Goal: Task Accomplishment & Management: Use online tool/utility

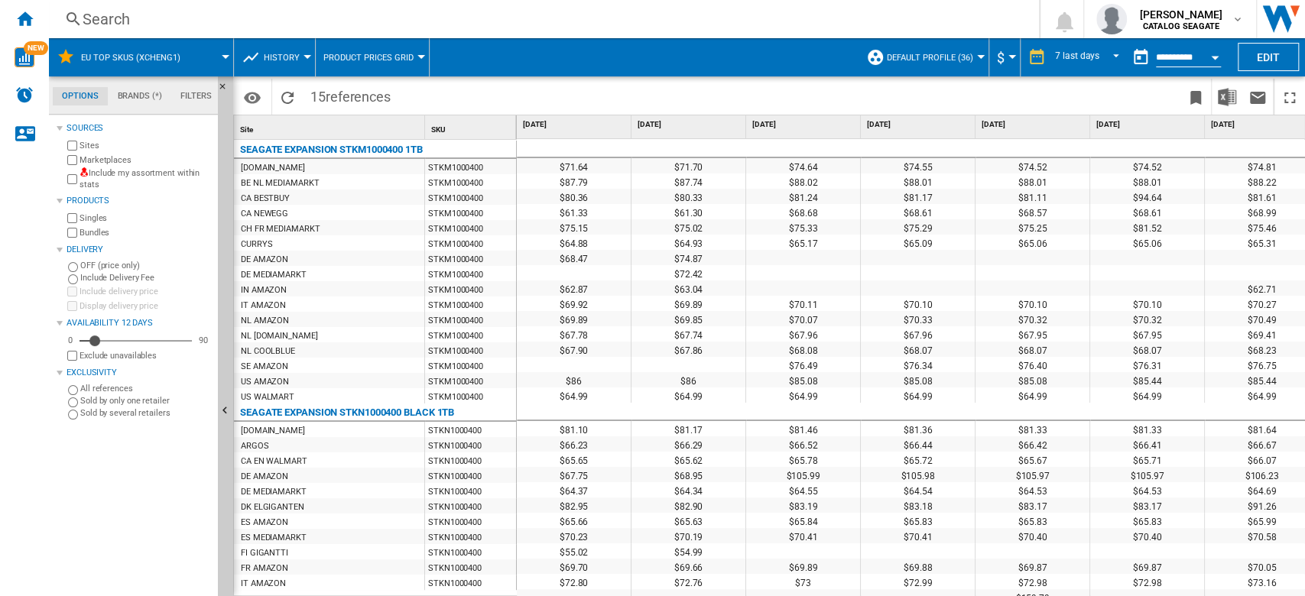
click at [968, 57] on span "Default profile (36)" at bounding box center [930, 58] width 86 height 10
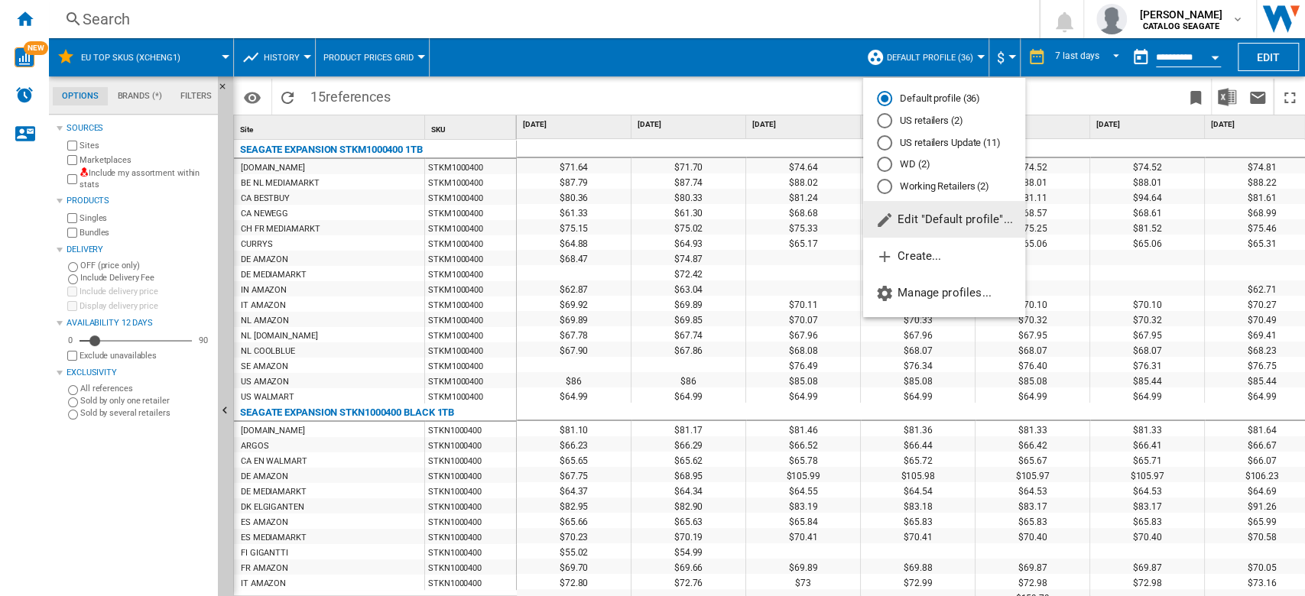
click at [921, 162] on md-radio-button "WD (2)" at bounding box center [944, 165] width 135 height 15
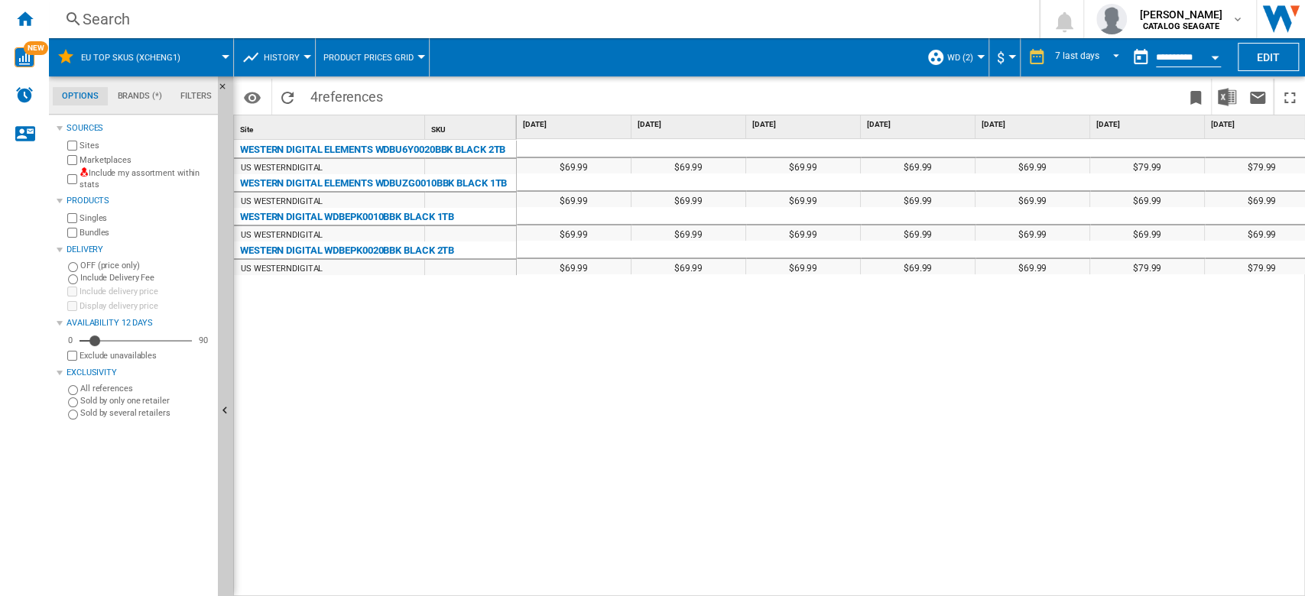
click at [217, 60] on span at bounding box center [214, 57] width 24 height 38
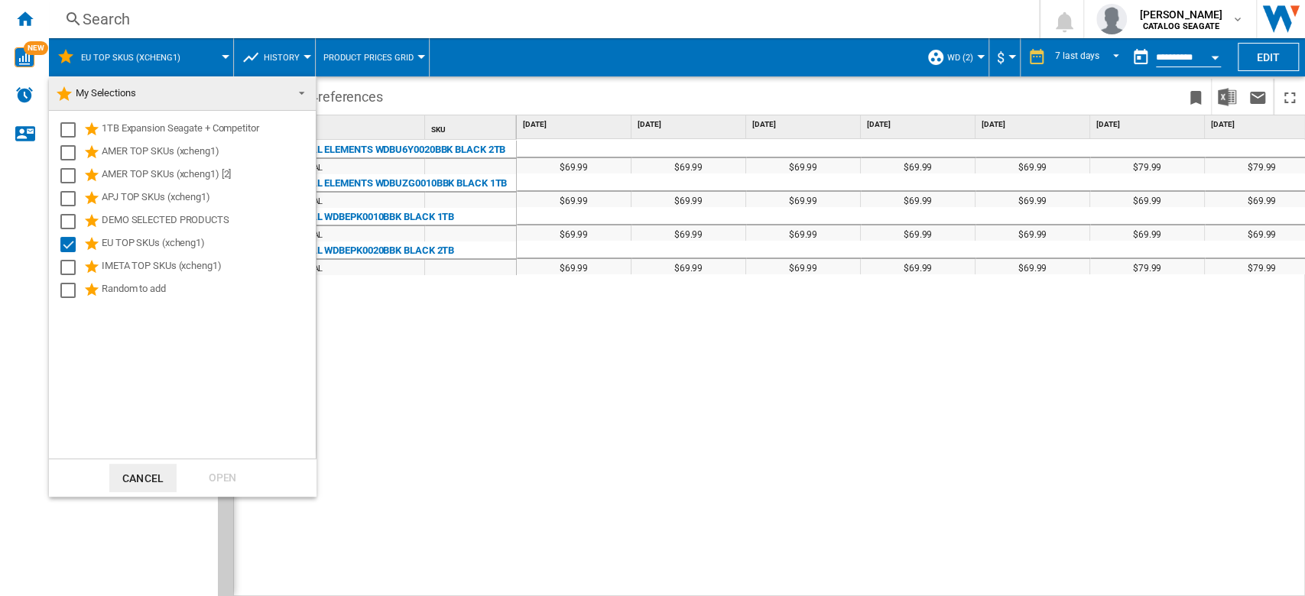
click at [113, 89] on span "My Selections" at bounding box center [106, 92] width 60 height 11
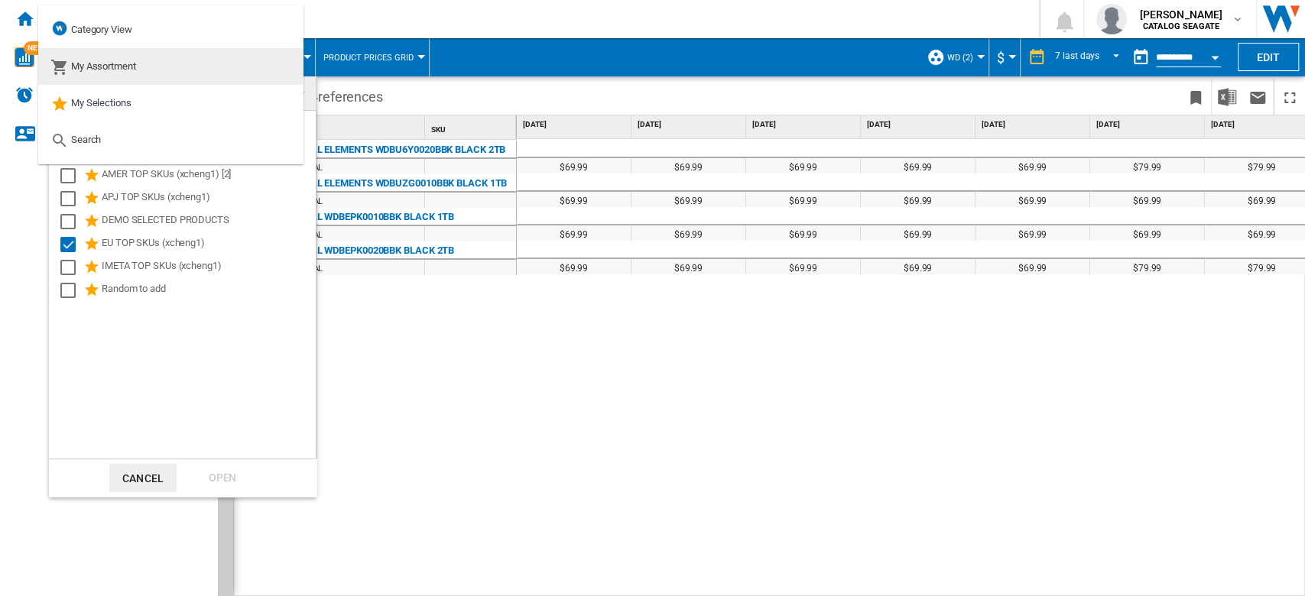
click at [119, 64] on span "My Assortment" at bounding box center [103, 65] width 65 height 11
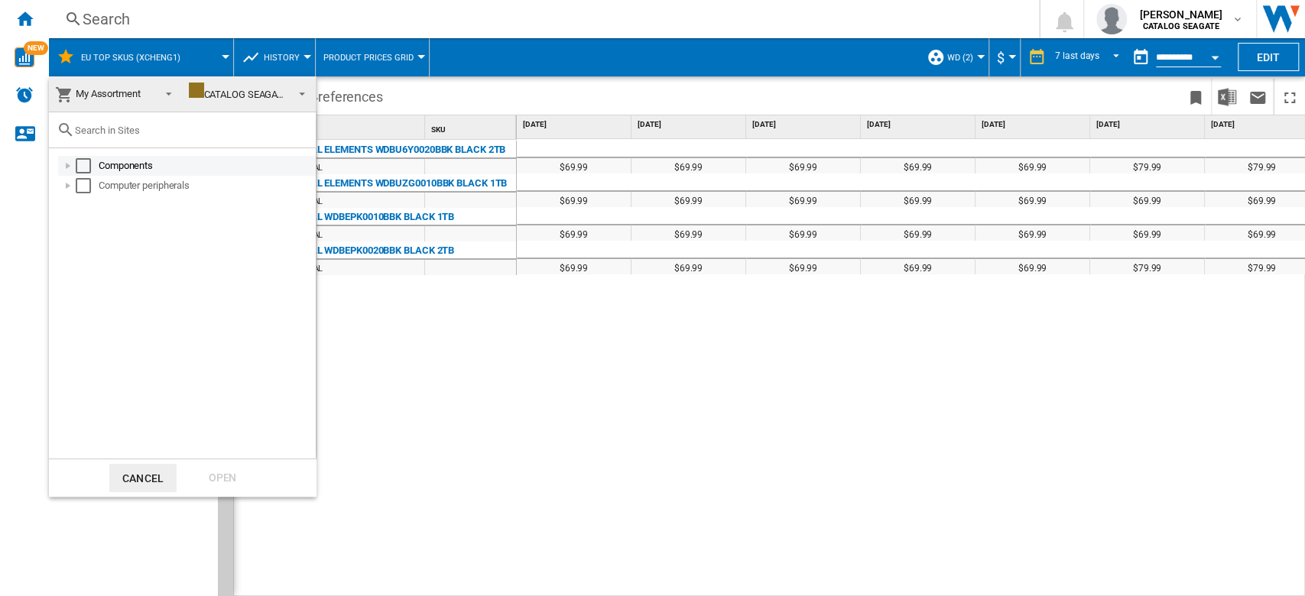
click at [86, 164] on div "Select" at bounding box center [83, 165] width 15 height 15
click at [83, 187] on div "Select" at bounding box center [83, 185] width 15 height 15
click at [84, 166] on div "Select" at bounding box center [83, 165] width 15 height 15
click at [83, 178] on div "Select" at bounding box center [83, 185] width 15 height 15
click at [165, 95] on span at bounding box center [164, 92] width 18 height 21
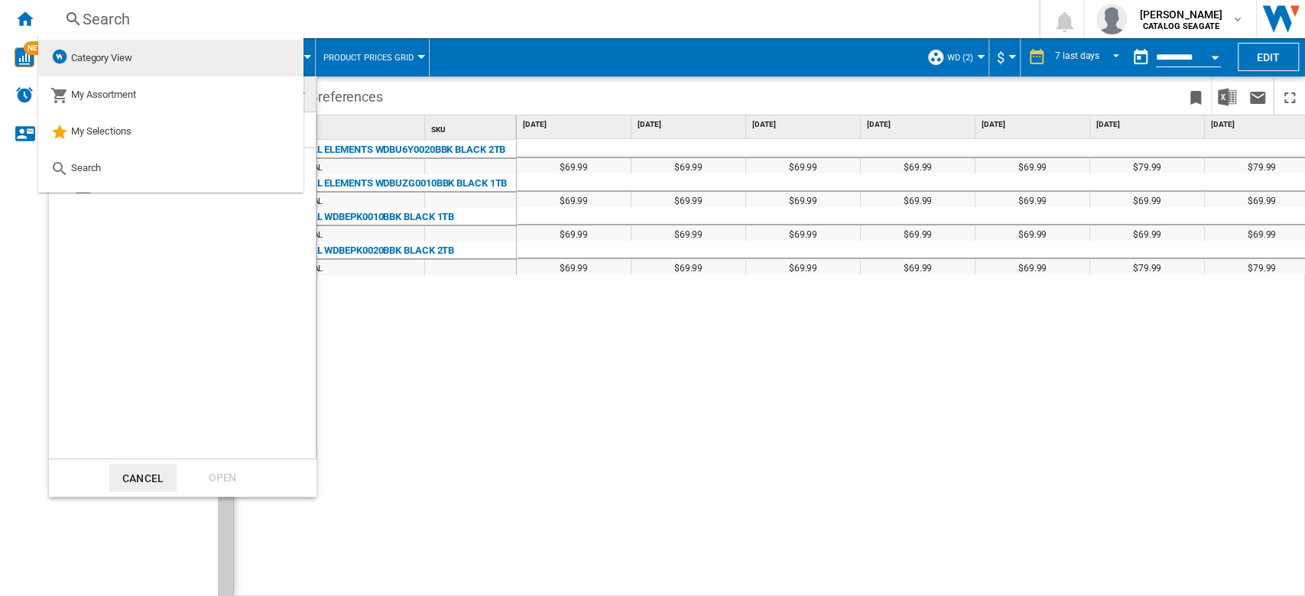
click at [119, 53] on span "Category View" at bounding box center [101, 57] width 61 height 11
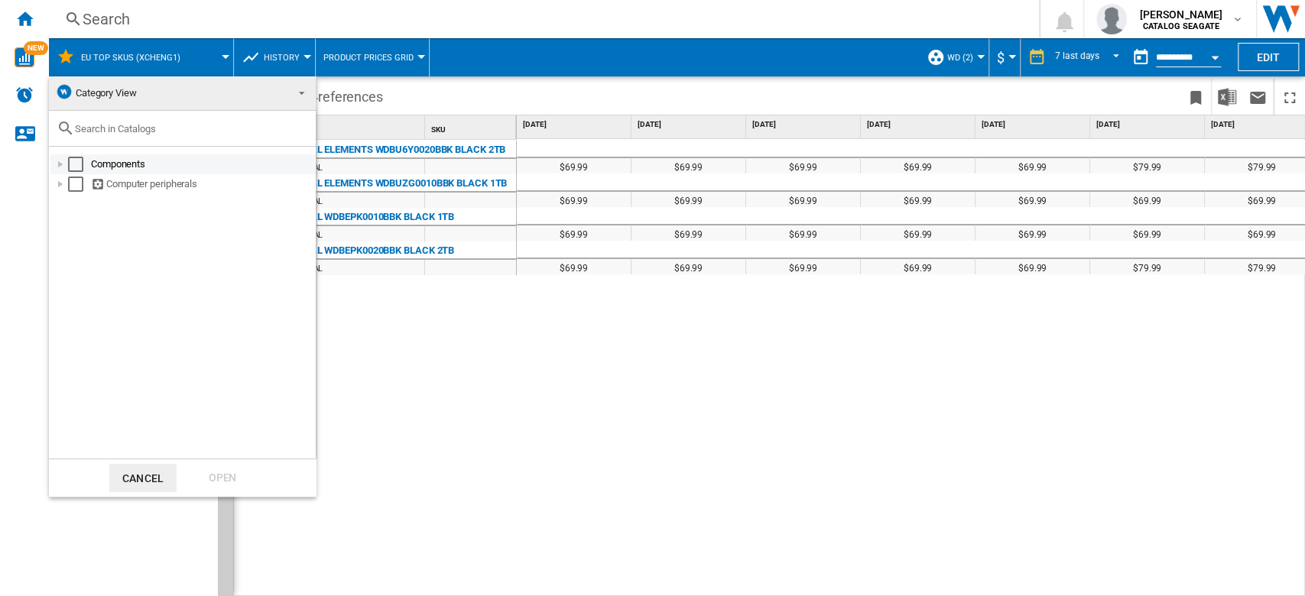
click at [86, 165] on md-checkbox "Select" at bounding box center [79, 164] width 23 height 15
click at [74, 180] on div "Select" at bounding box center [75, 184] width 15 height 15
click at [232, 470] on div "Open" at bounding box center [222, 478] width 67 height 28
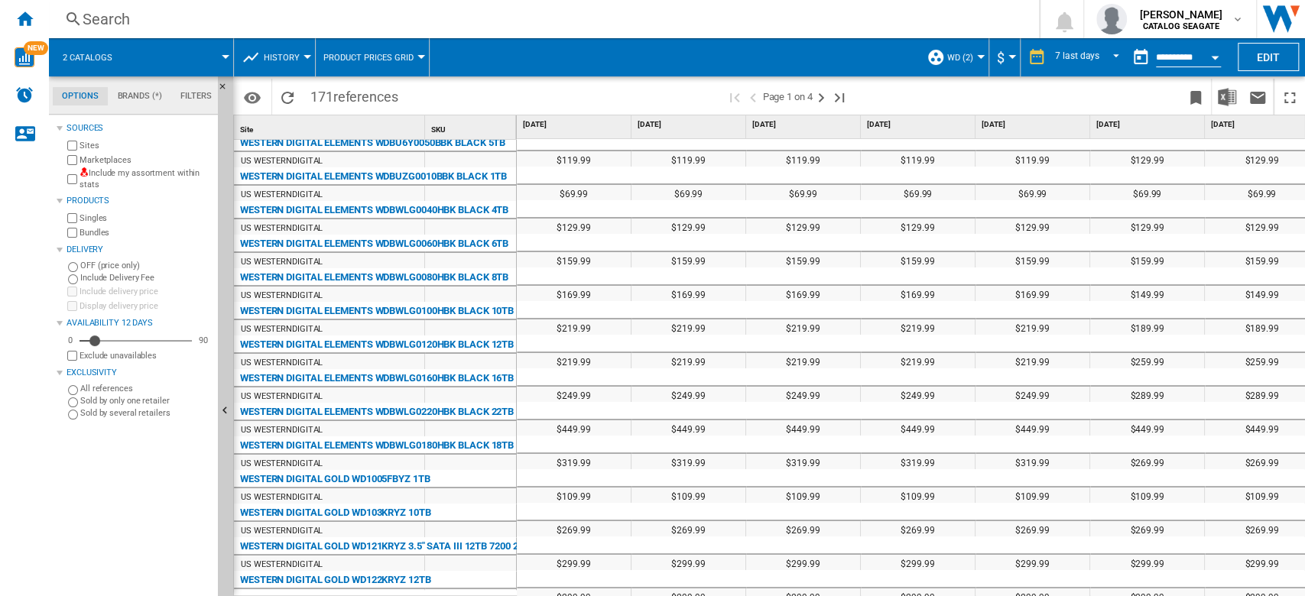
scroll to position [1232, 0]
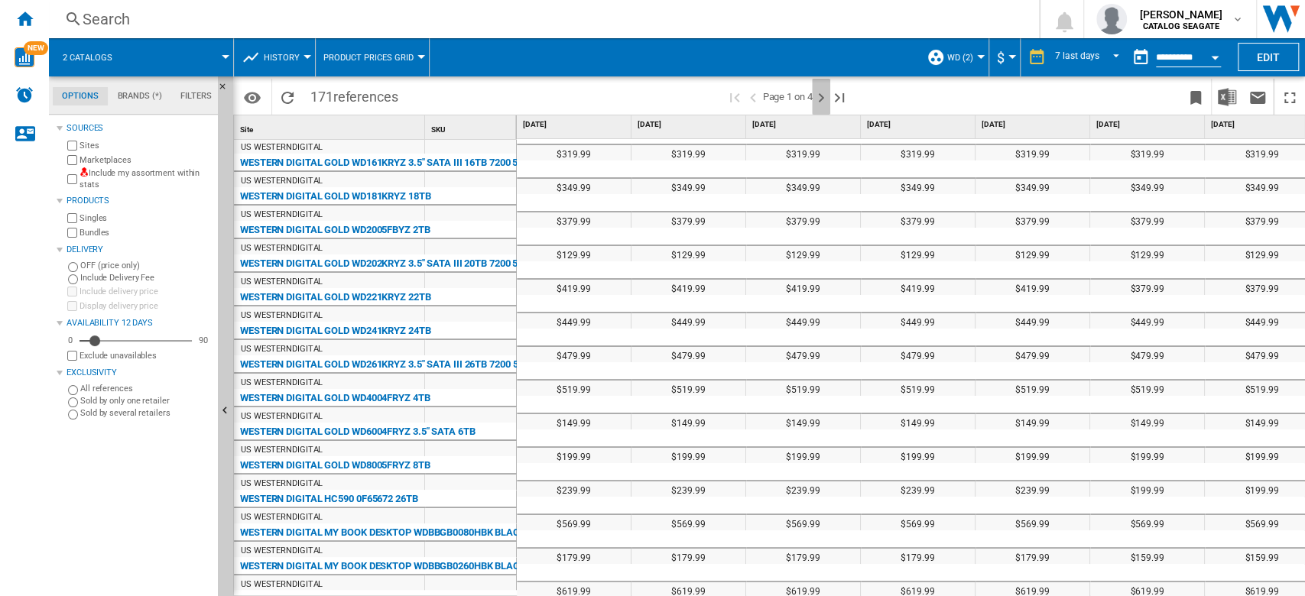
click at [820, 99] on ng-md-icon "Next page" at bounding box center [821, 98] width 18 height 18
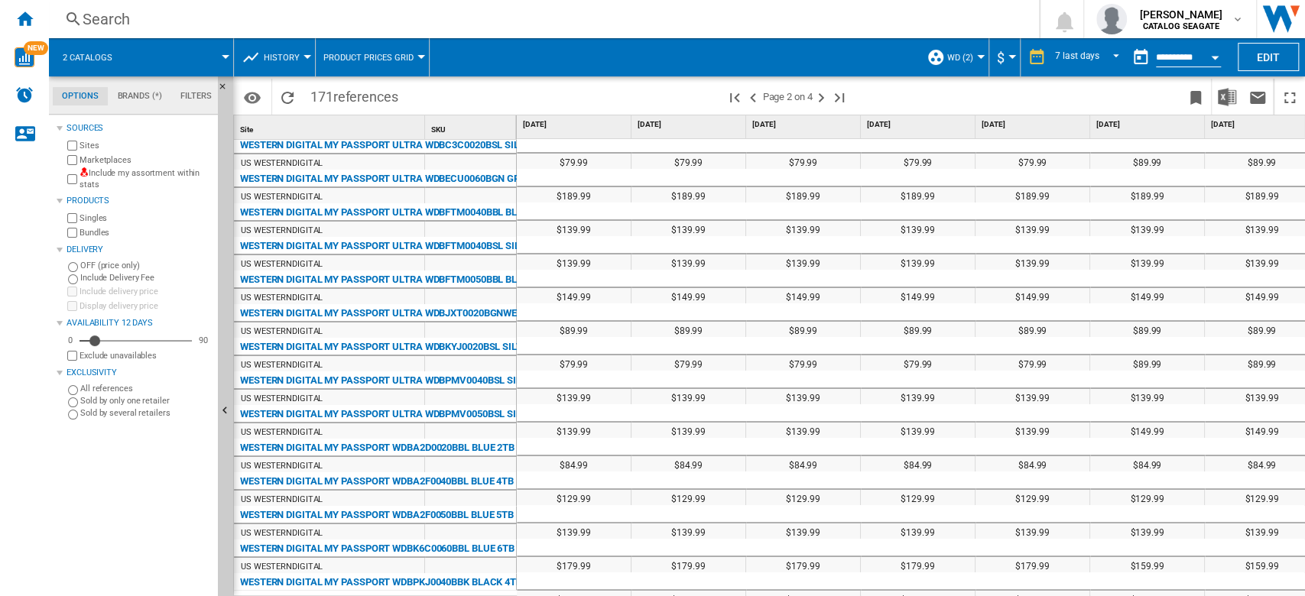
scroll to position [1019, 0]
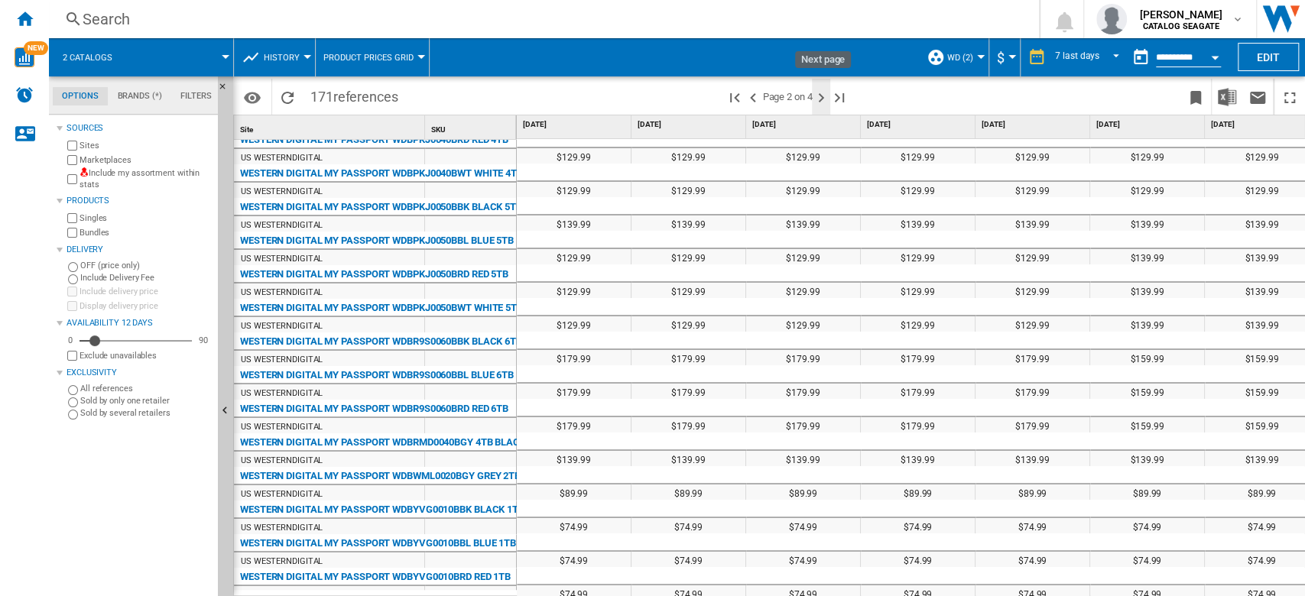
click at [824, 100] on ng-md-icon "Next page" at bounding box center [821, 98] width 18 height 18
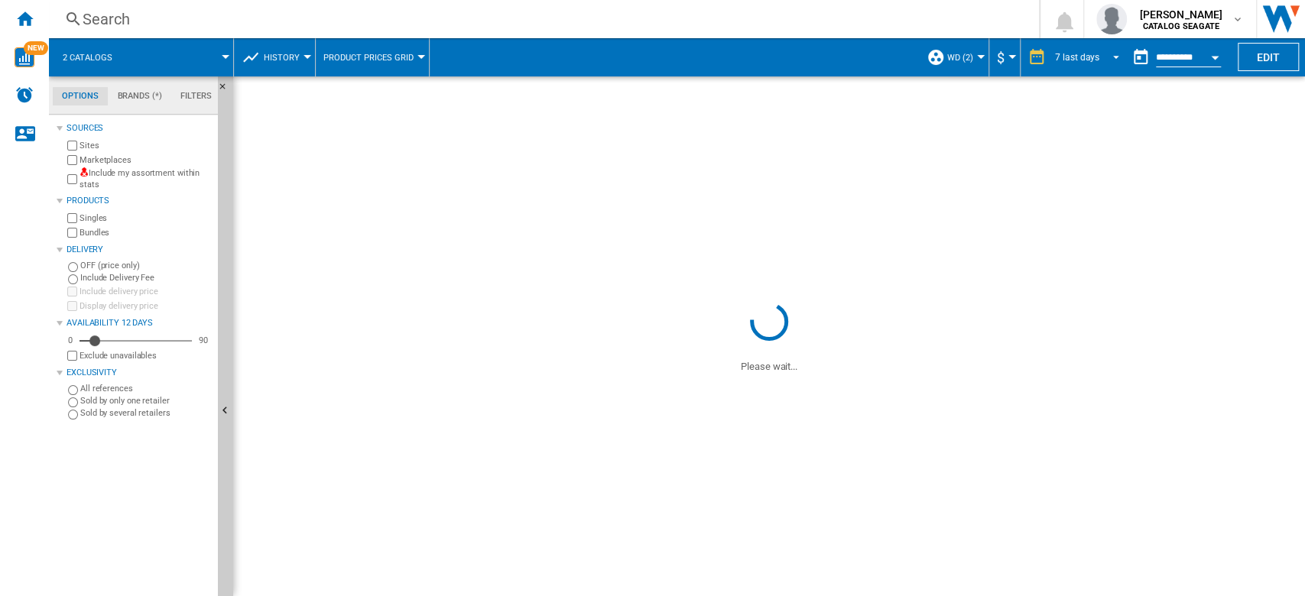
click at [1069, 62] on span "7 last days" at bounding box center [1077, 57] width 44 height 13
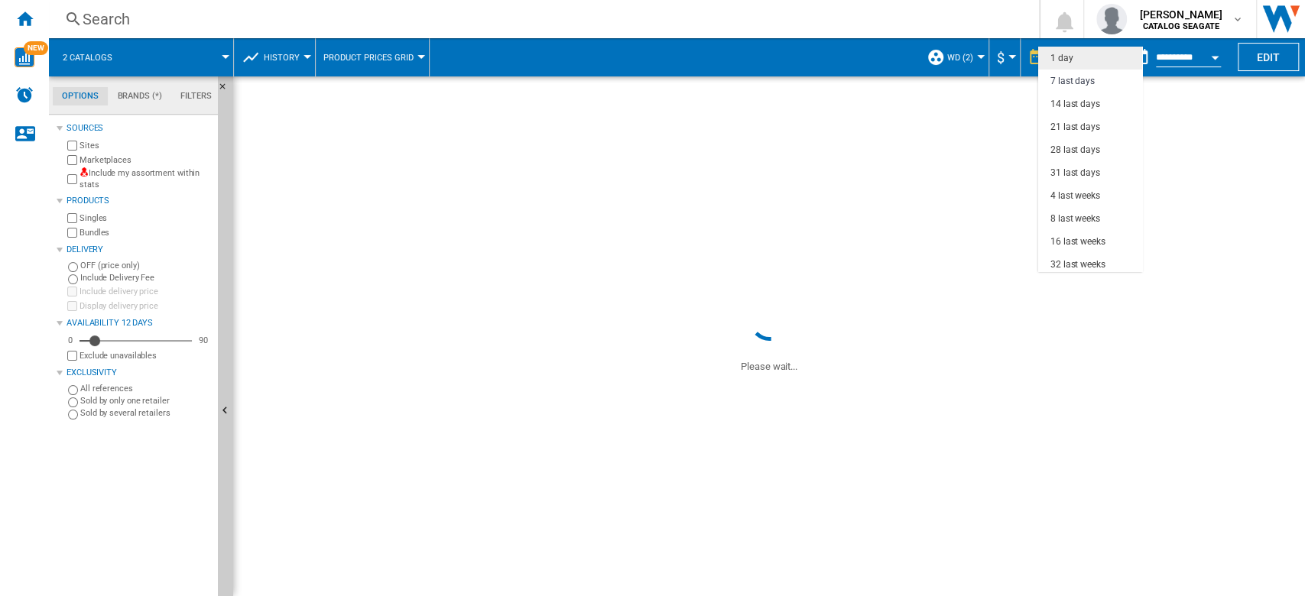
click at [1100, 50] on md-option "1 day" at bounding box center [1091, 58] width 104 height 23
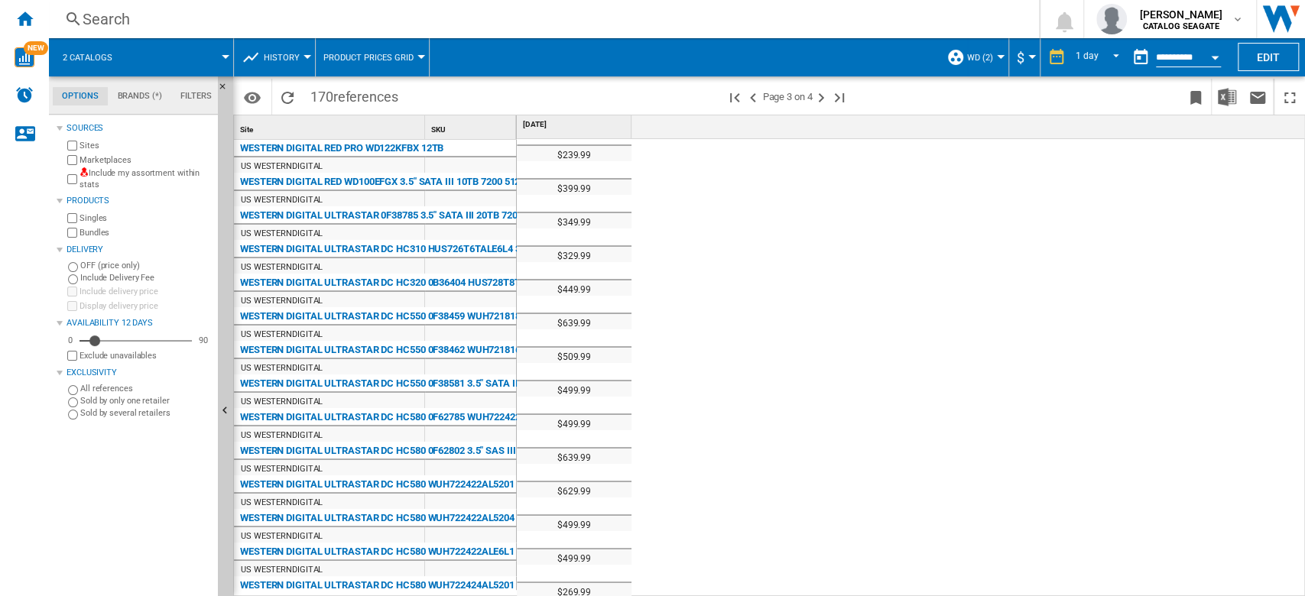
scroll to position [1224, 0]
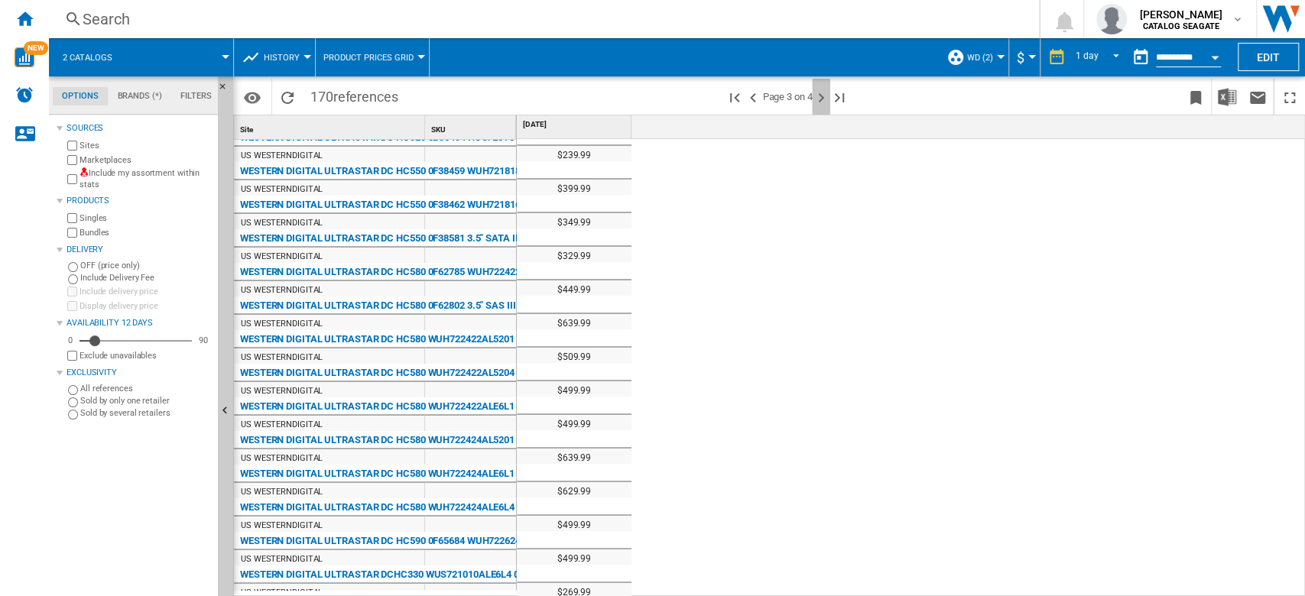
click at [825, 98] on ng-md-icon "Next page" at bounding box center [821, 98] width 18 height 18
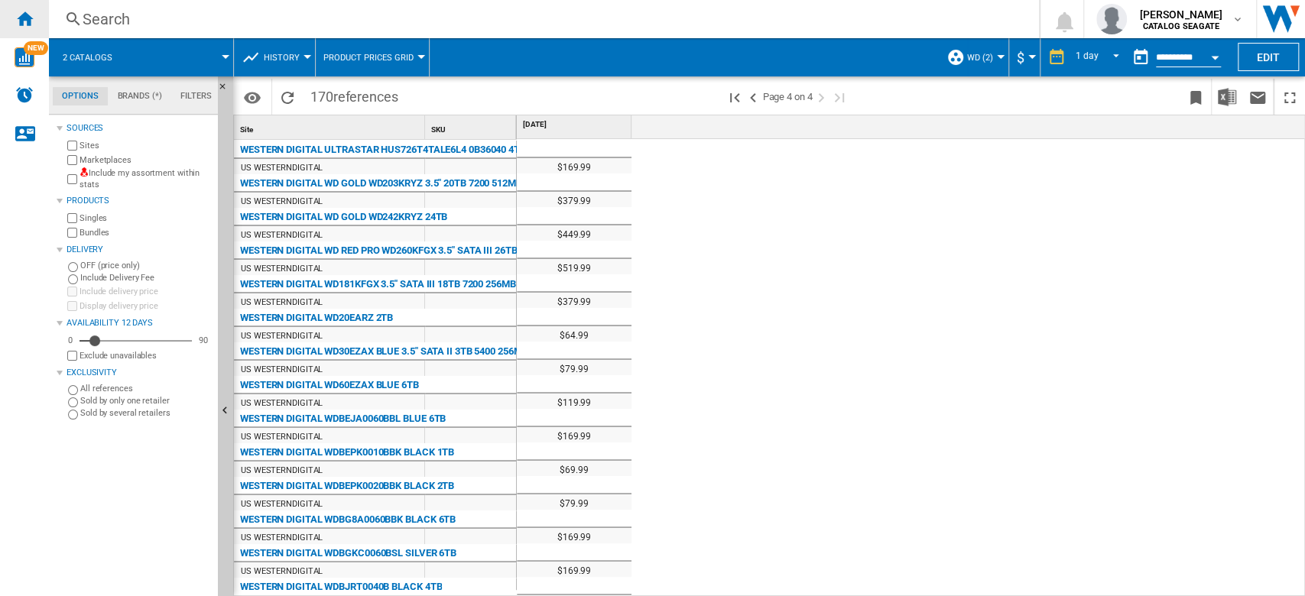
click at [31, 21] on ng-md-icon "Home" at bounding box center [24, 18] width 18 height 18
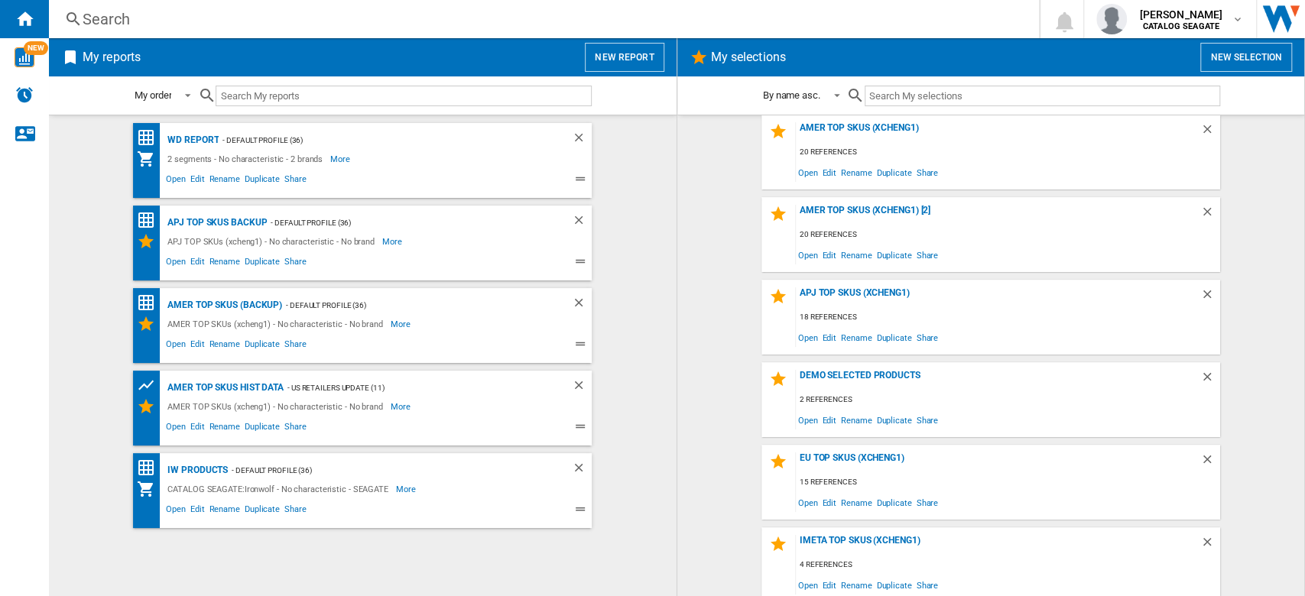
scroll to position [179, 0]
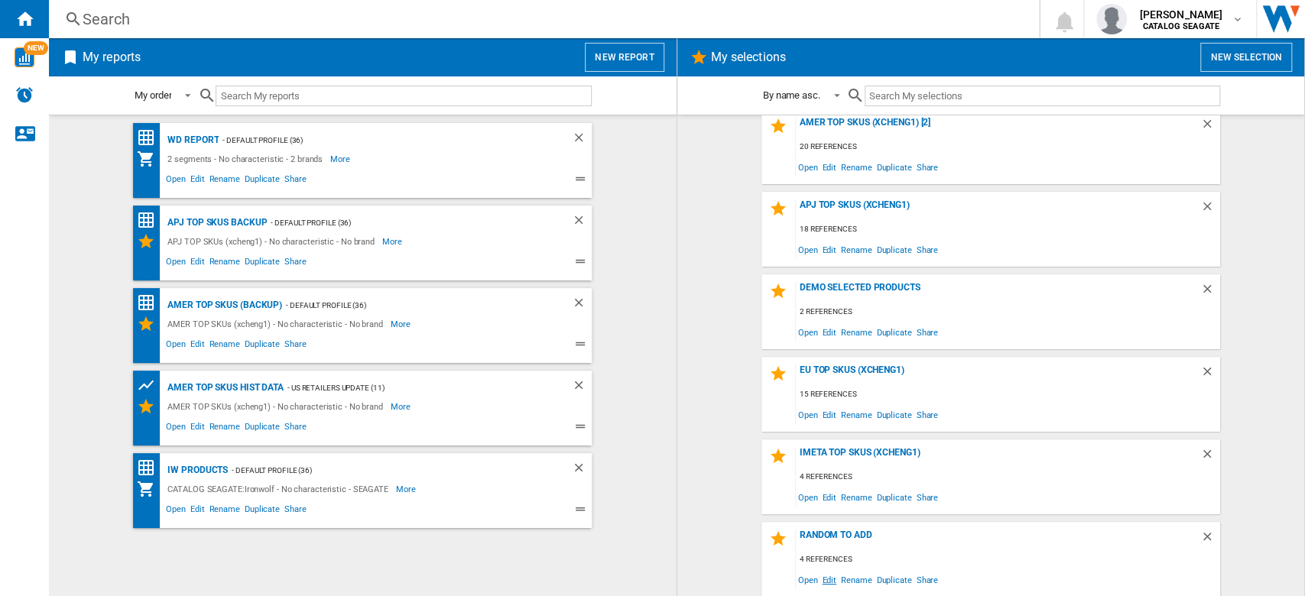
click at [820, 583] on span "Edit" at bounding box center [829, 580] width 19 height 21
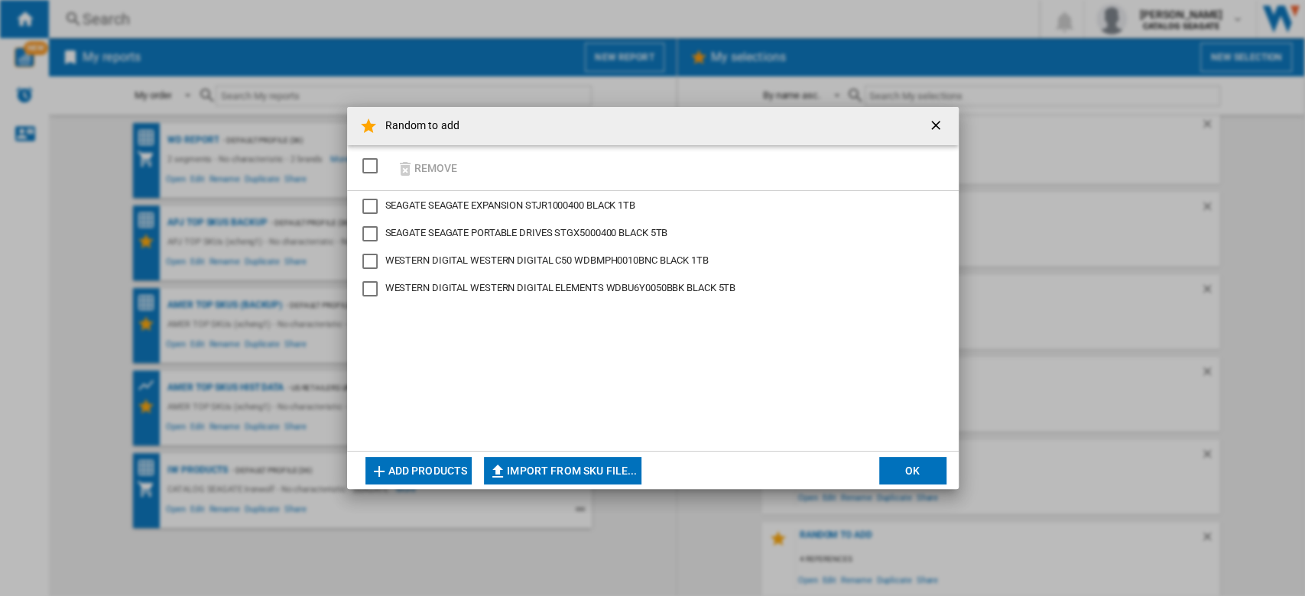
click at [424, 472] on button "Add products" at bounding box center [419, 471] width 107 height 28
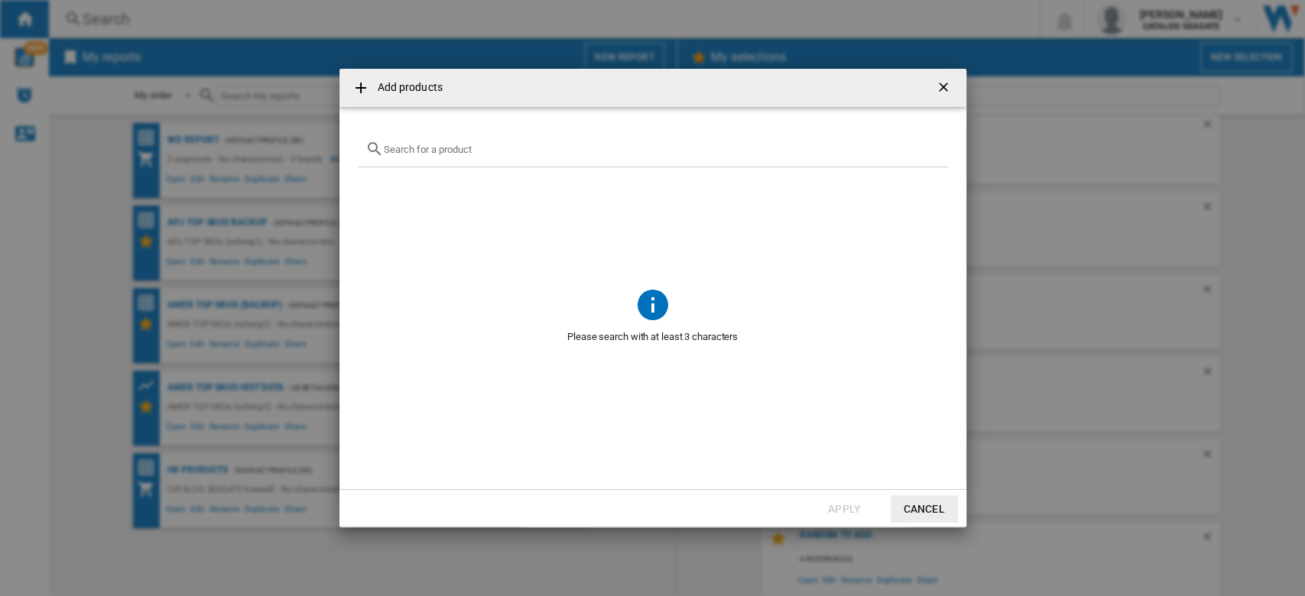
click at [496, 145] on input "Add products ..." at bounding box center [662, 149] width 557 height 11
paste input "WDBA3P0080HBK"
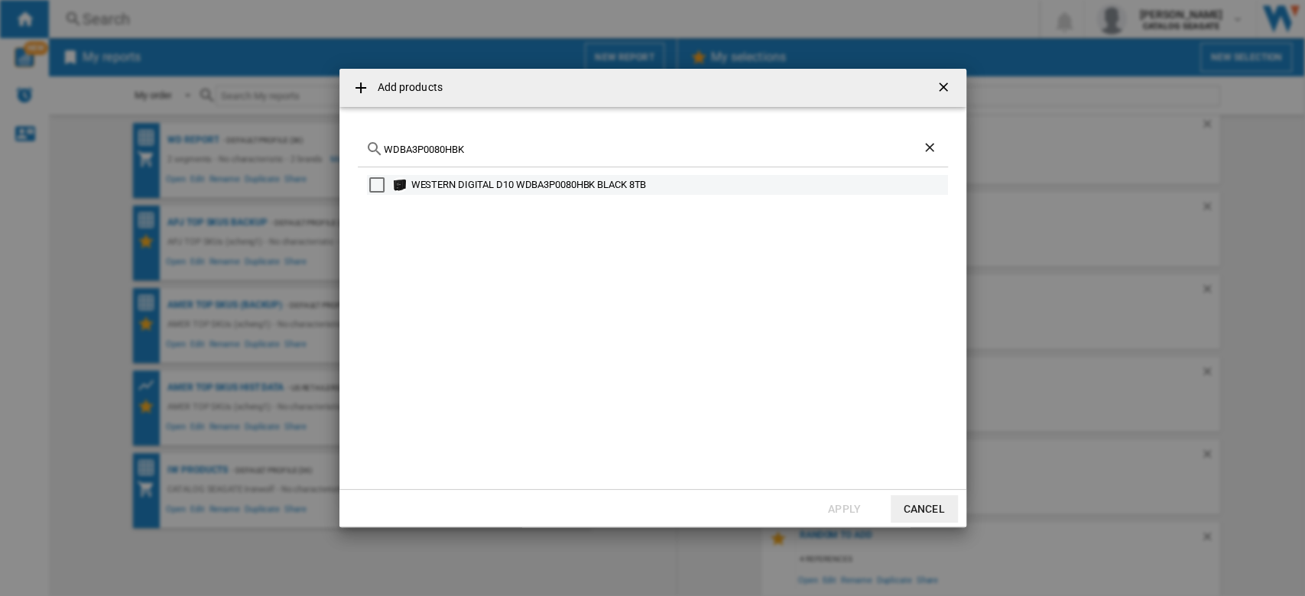
type input "WDBA3P0080HBK"
click at [373, 184] on div "Select" at bounding box center [376, 184] width 15 height 15
click at [853, 505] on button "Apply" at bounding box center [844, 510] width 67 height 28
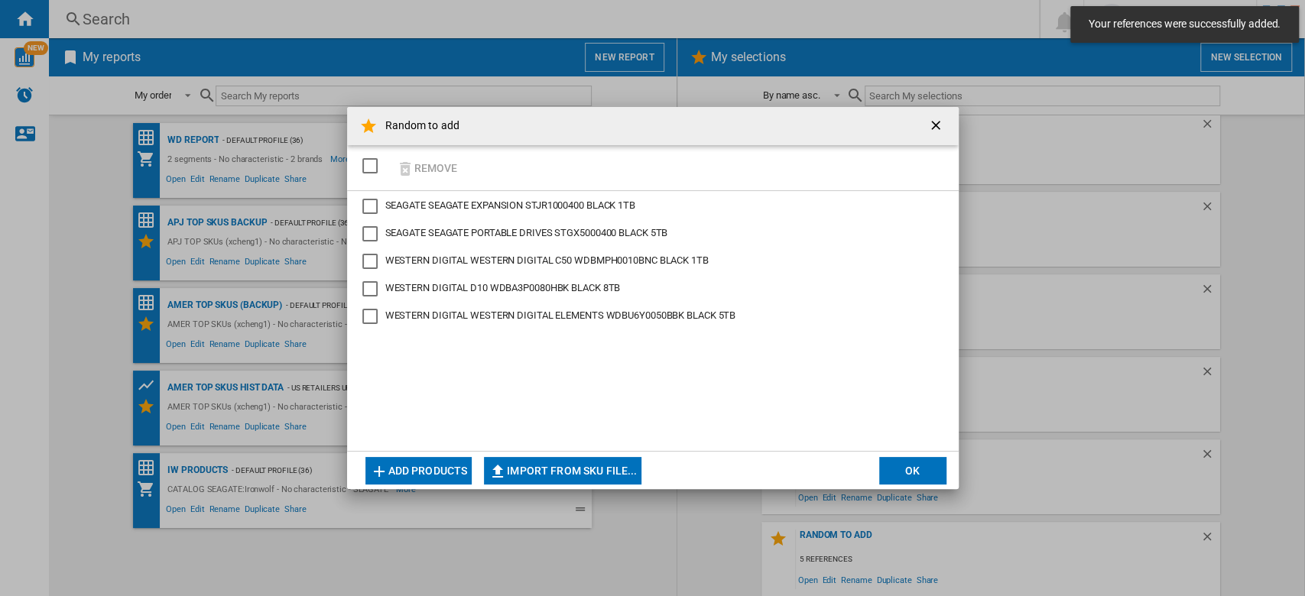
click at [916, 469] on button "OK" at bounding box center [912, 471] width 67 height 28
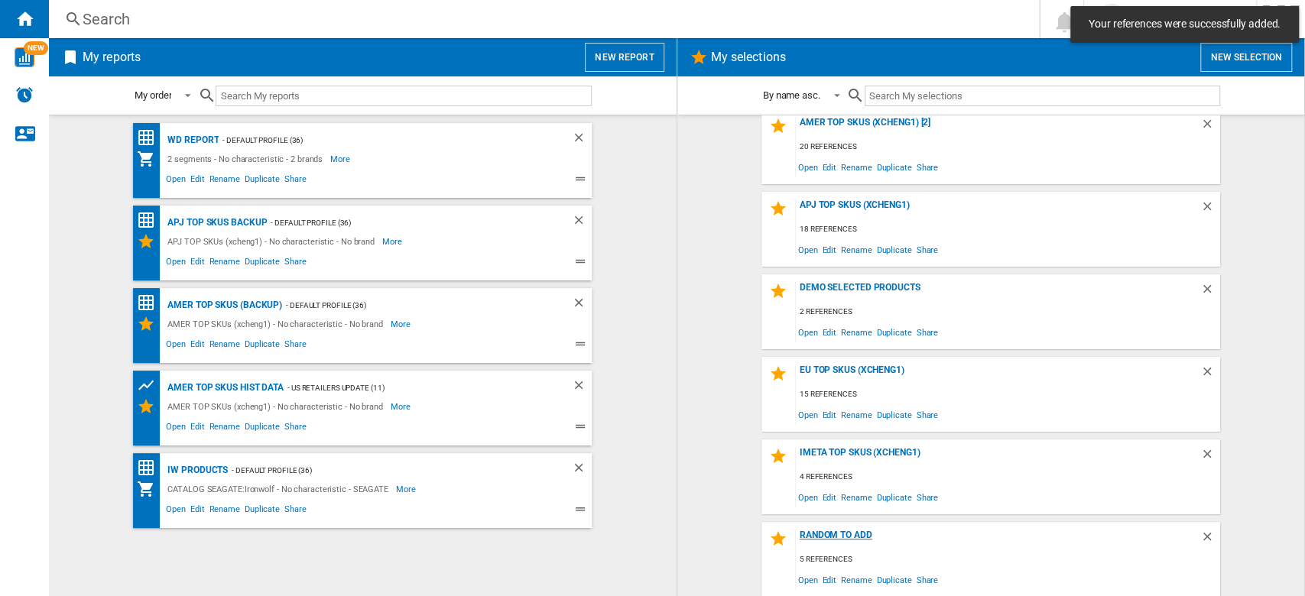
click at [857, 531] on div "Random to add" at bounding box center [998, 540] width 405 height 21
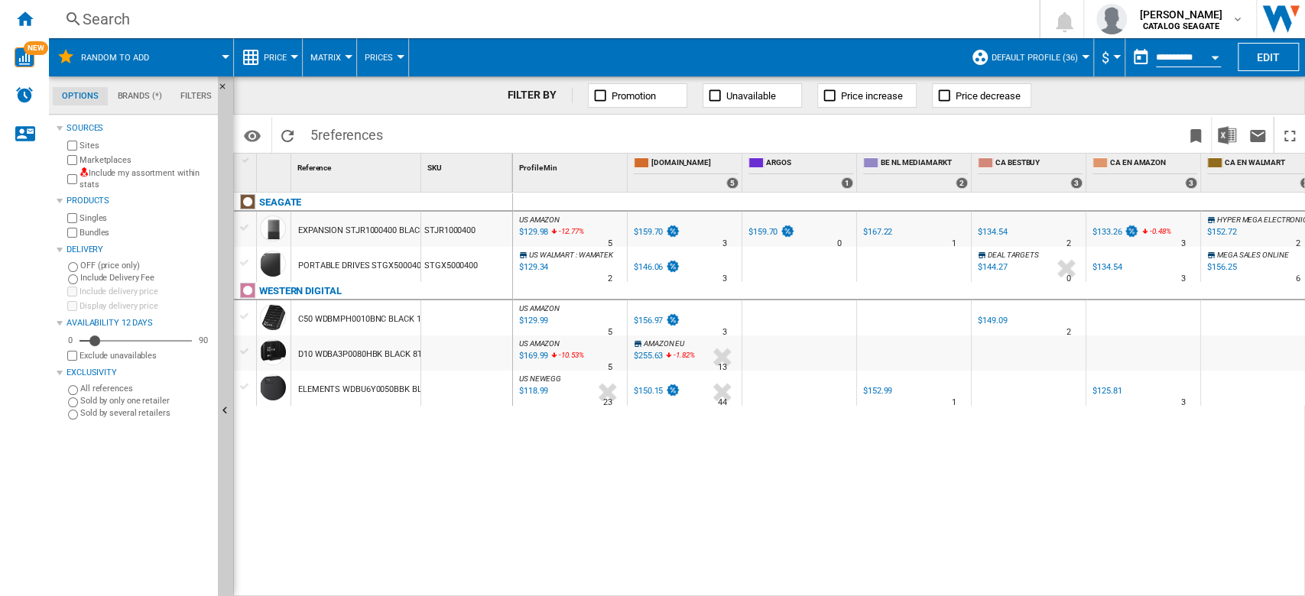
click at [1076, 53] on button "Default profile (36)" at bounding box center [1039, 57] width 94 height 38
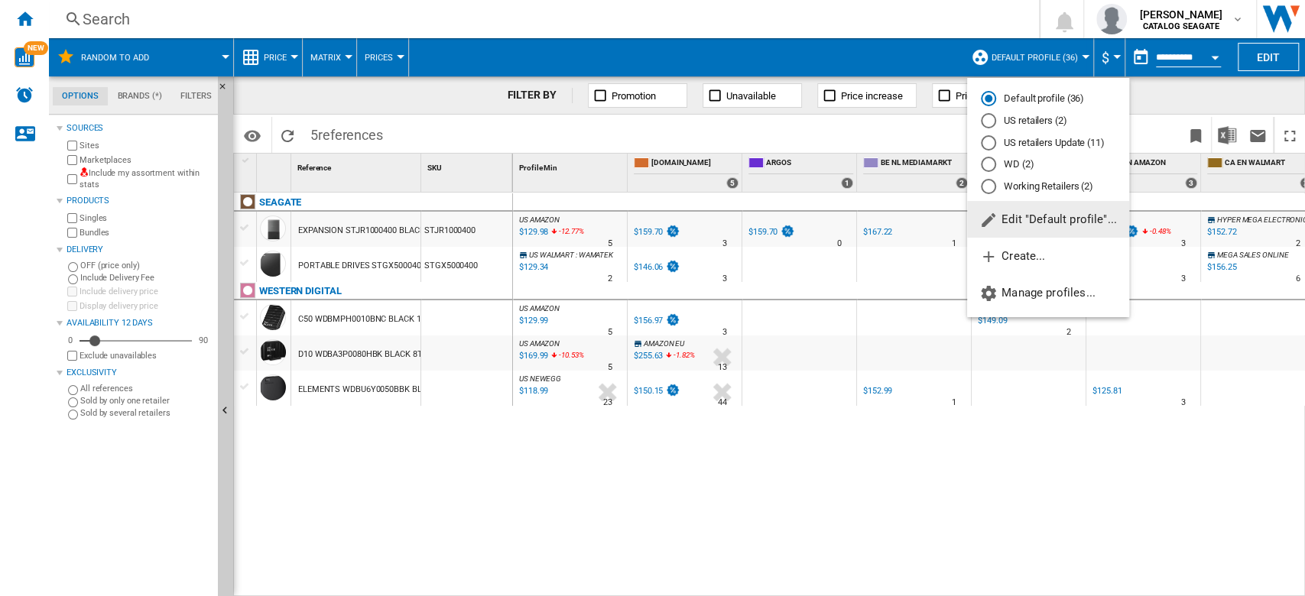
click at [1024, 163] on md-radio-button "WD (2)" at bounding box center [1048, 165] width 135 height 15
